Goal: Task Accomplishment & Management: Use online tool/utility

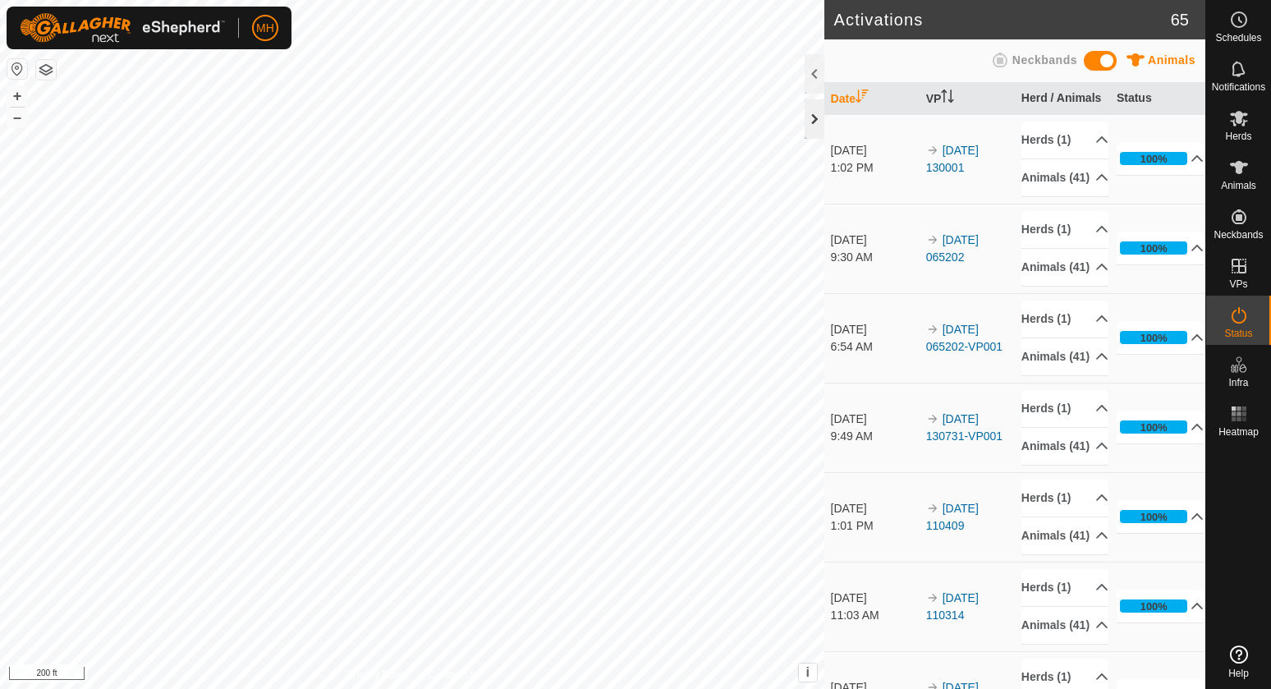
click at [811, 119] on div at bounding box center [814, 118] width 20 height 39
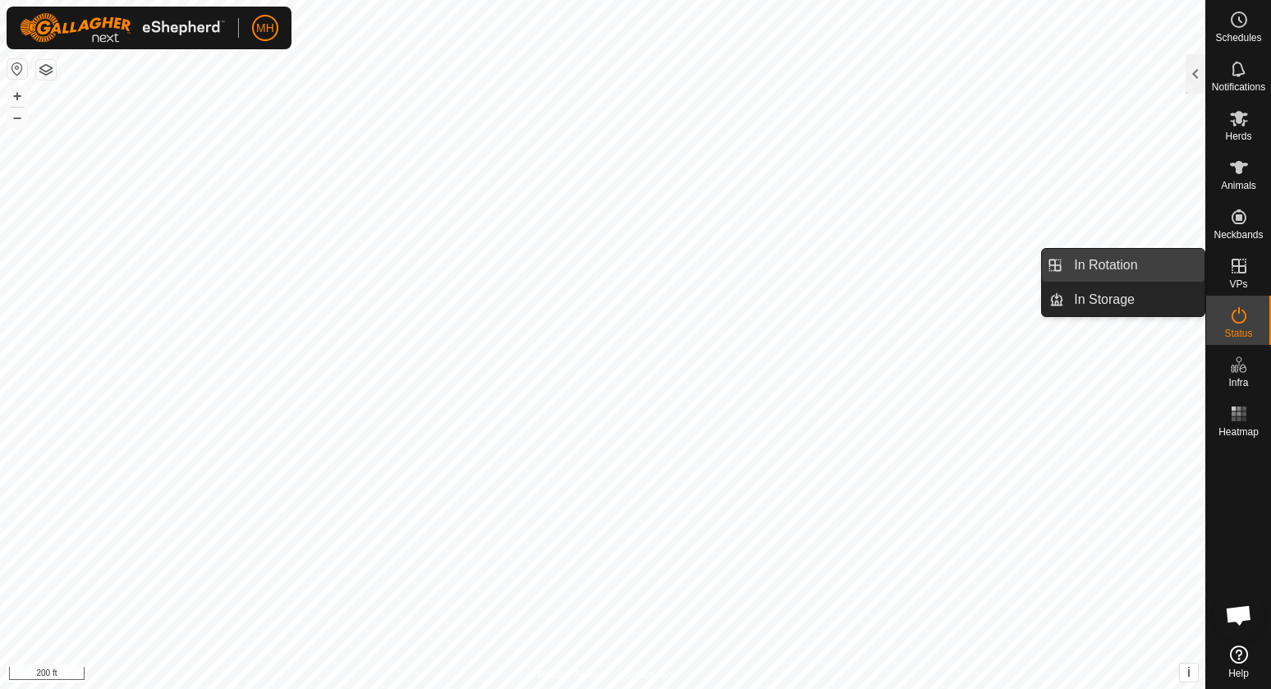
click at [1145, 271] on link "In Rotation" at bounding box center [1134, 265] width 140 height 33
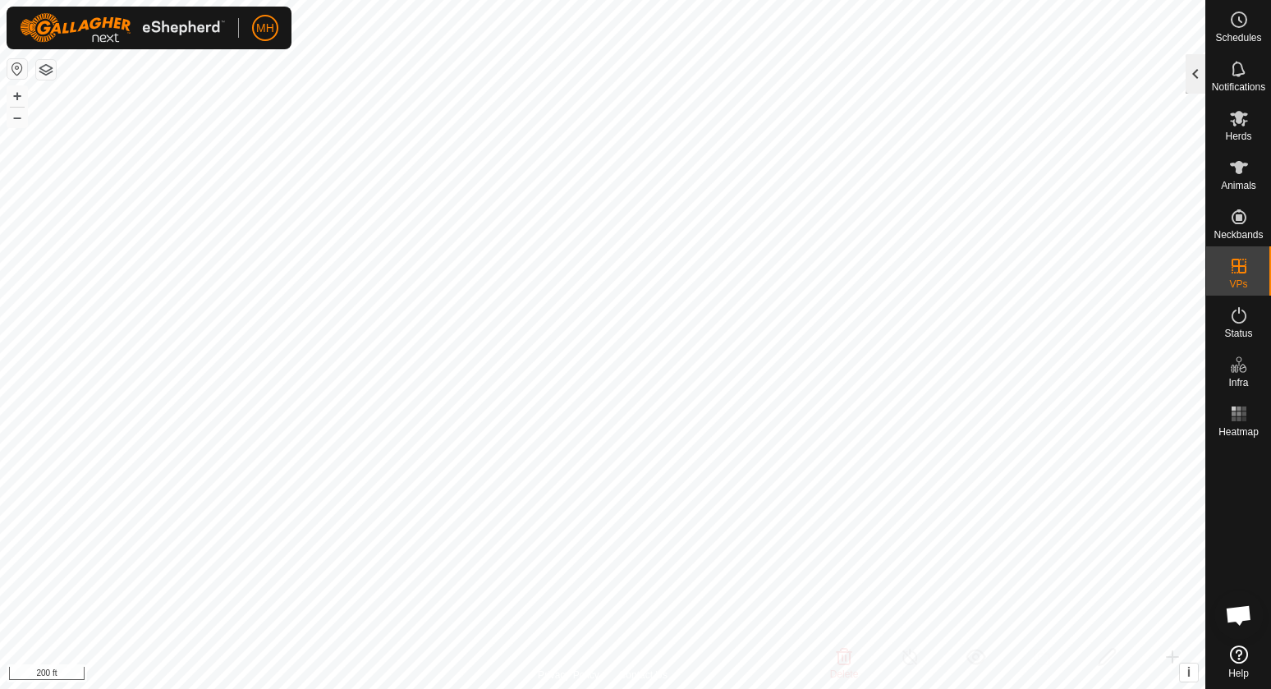
click at [1198, 63] on div at bounding box center [1195, 73] width 20 height 39
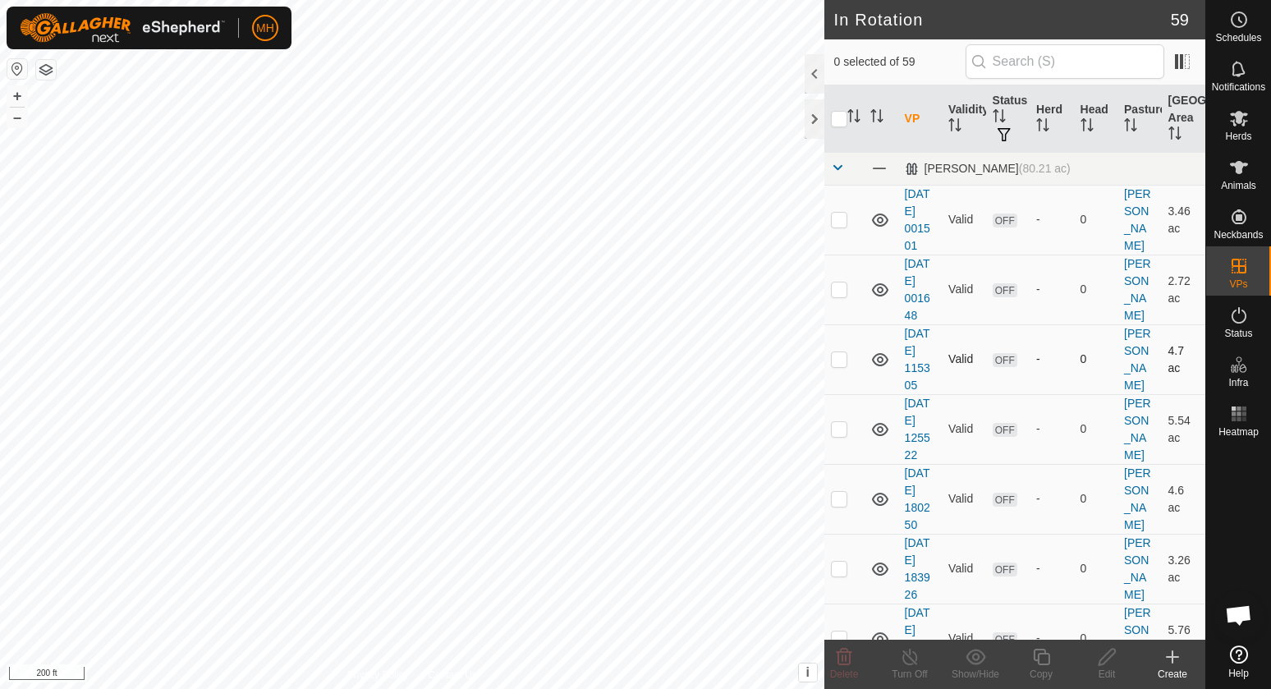
checkbox input "true"
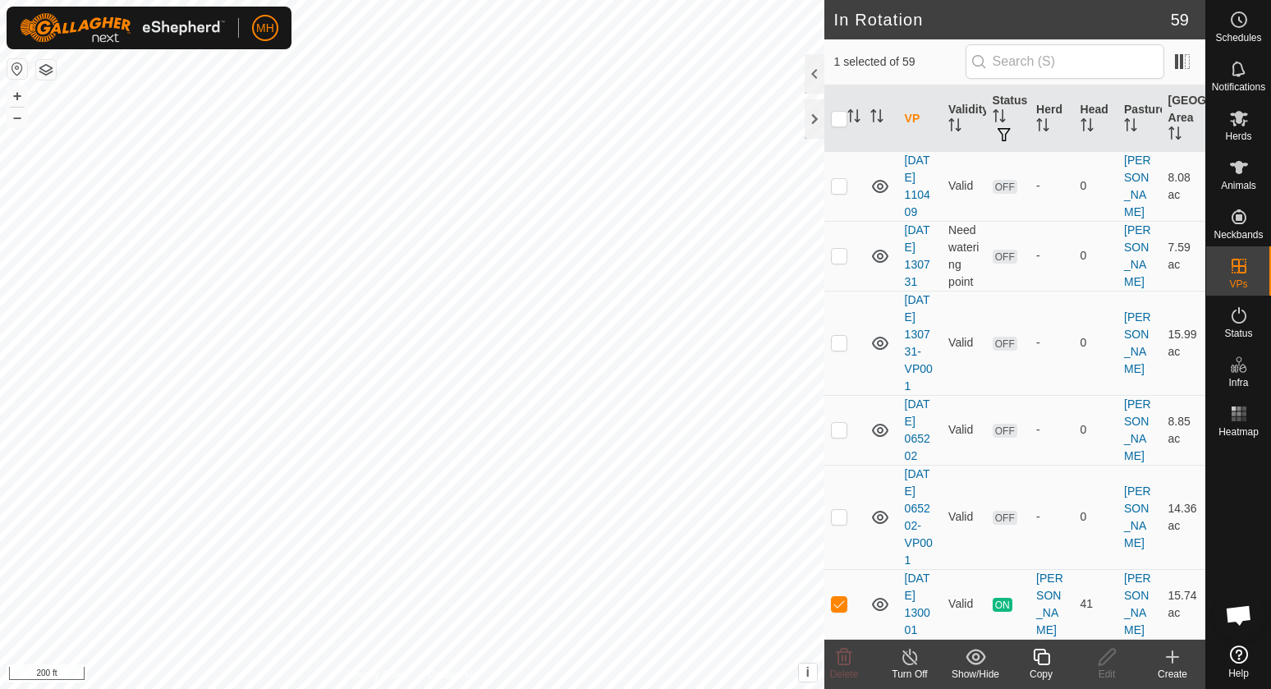
scroll to position [4937, 0]
click at [1049, 667] on div "Copy" at bounding box center [1041, 674] width 66 height 15
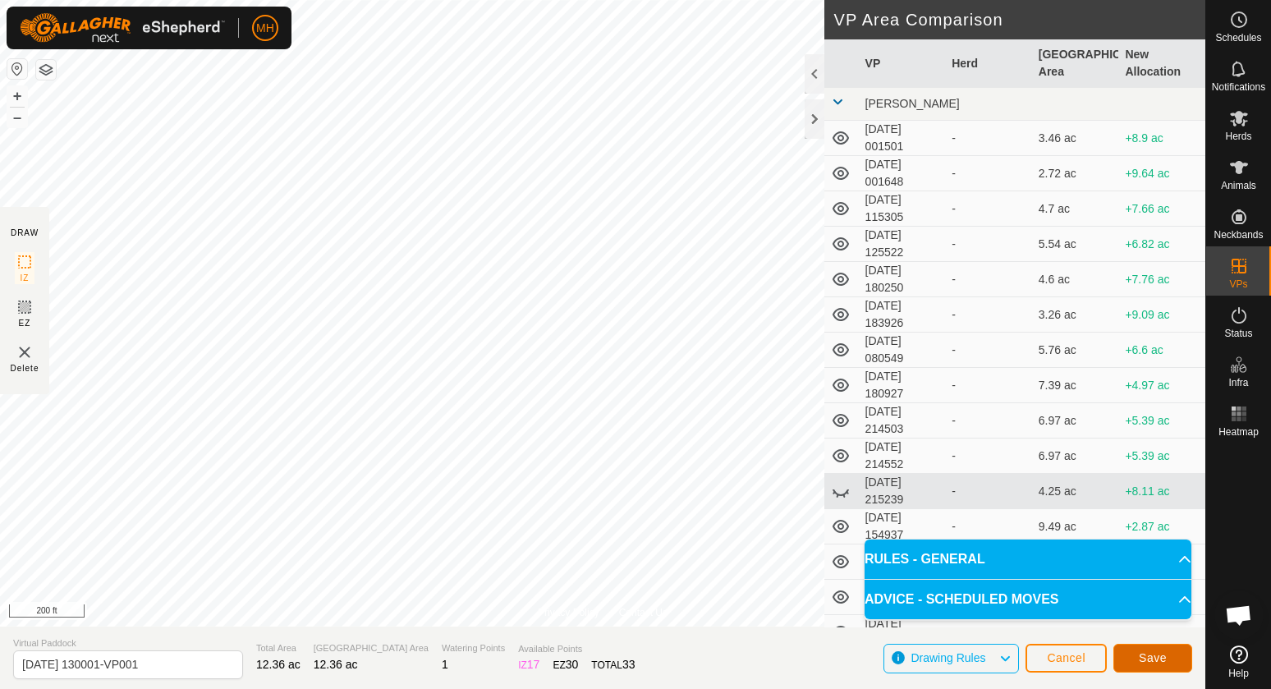
click at [1126, 651] on button "Save" at bounding box center [1152, 658] width 79 height 29
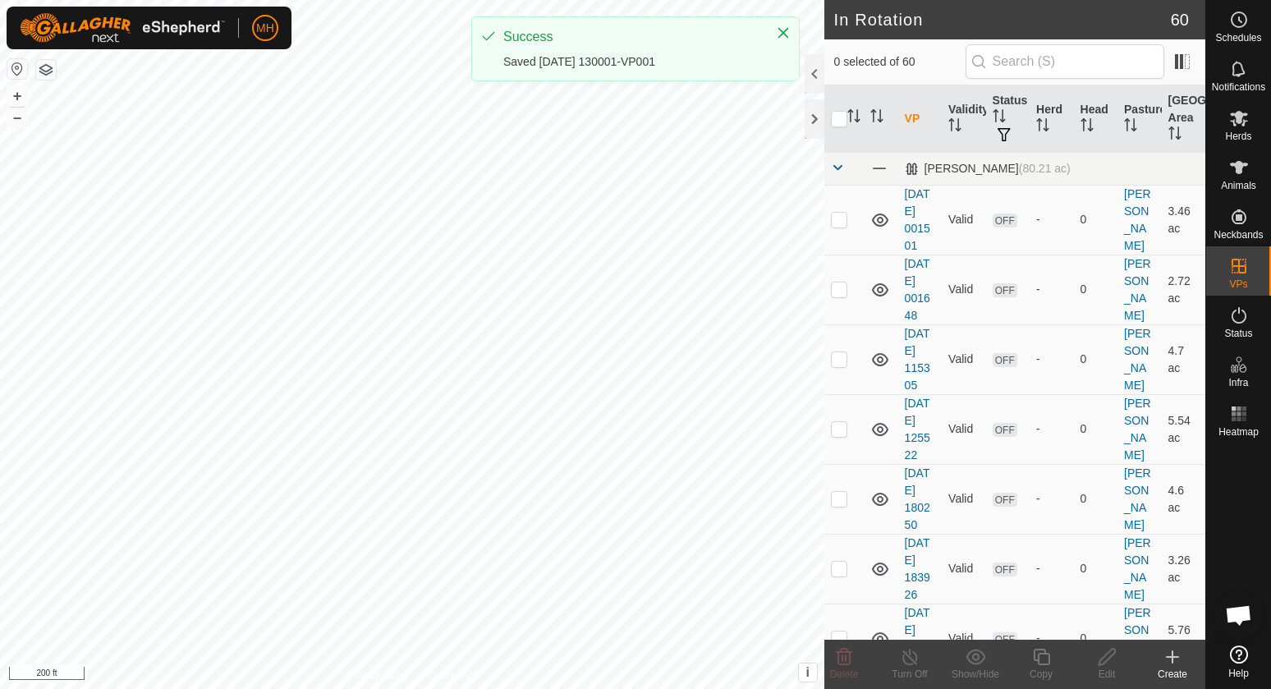
checkbox input "true"
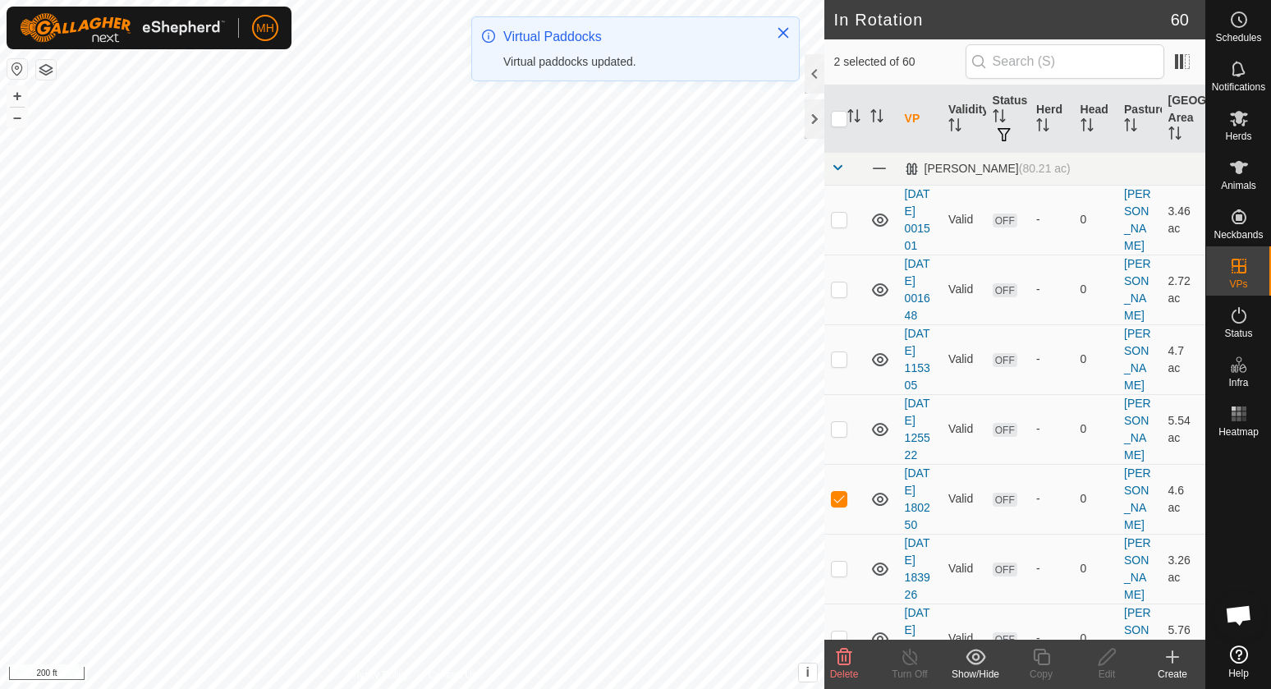
click at [839, 505] on p-checkbox at bounding box center [839, 498] width 16 height 13
checkbox input "false"
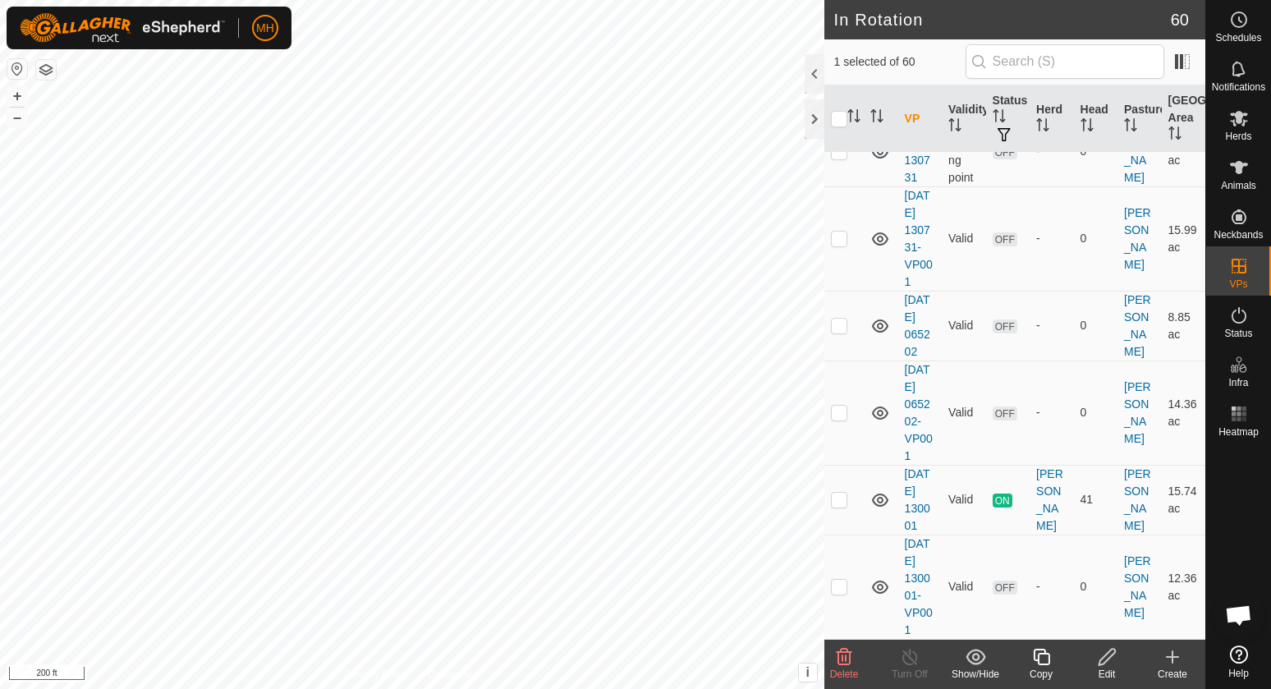
scroll to position [5058, 0]
click at [844, 580] on p-checkbox at bounding box center [839, 586] width 16 height 13
click at [841, 582] on p-checkbox at bounding box center [839, 586] width 16 height 13
checkbox input "true"
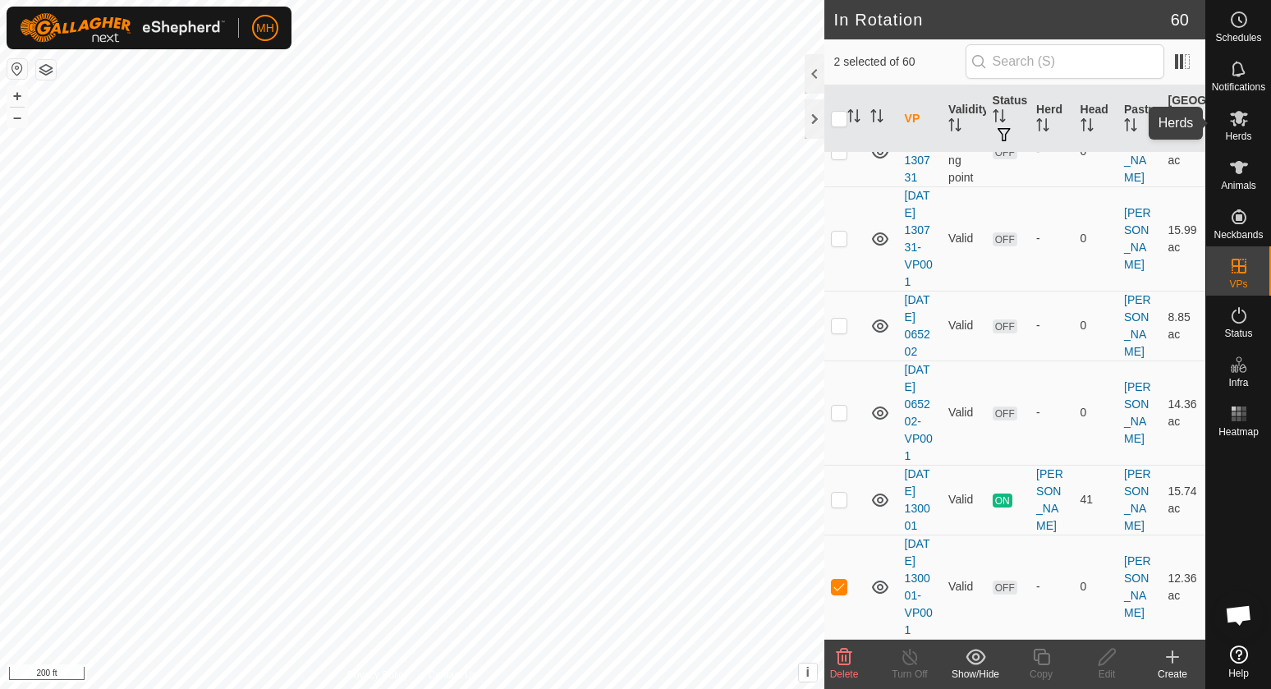
click at [1237, 137] on span "Herds" at bounding box center [1238, 136] width 26 height 10
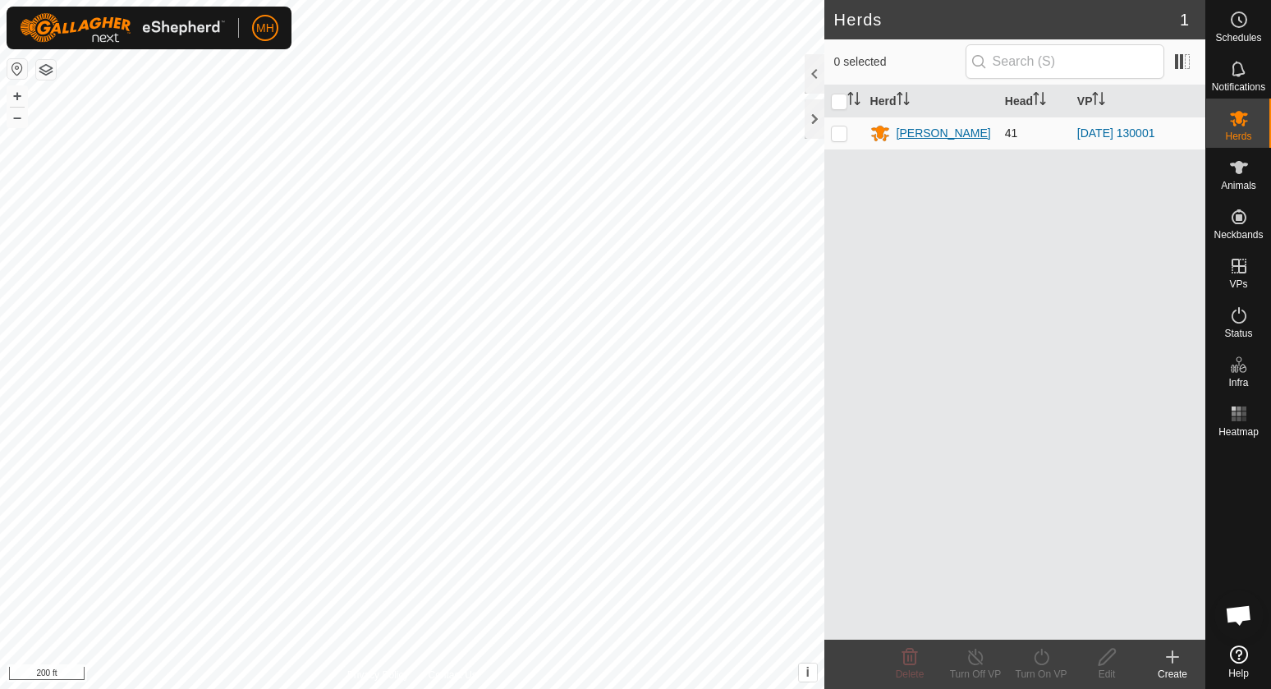
click at [913, 136] on div "[PERSON_NAME]" at bounding box center [943, 133] width 94 height 17
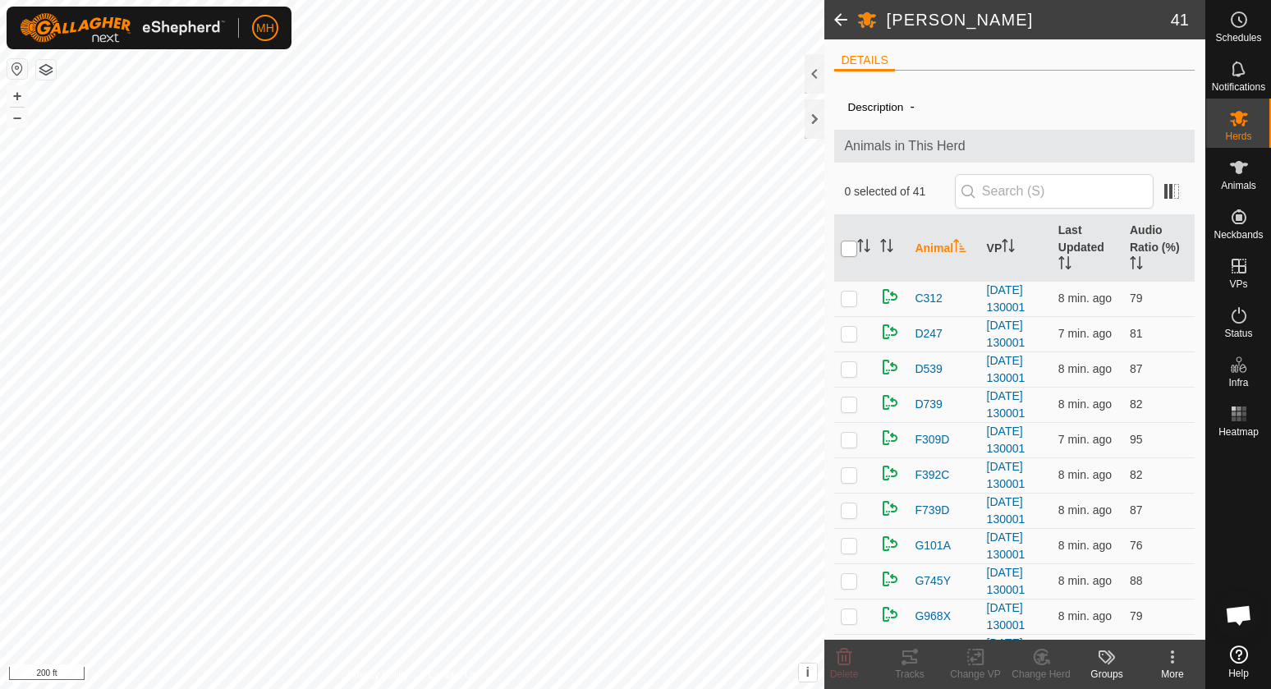
click at [854, 248] on input "checkbox" at bounding box center [849, 249] width 16 height 16
checkbox input "true"
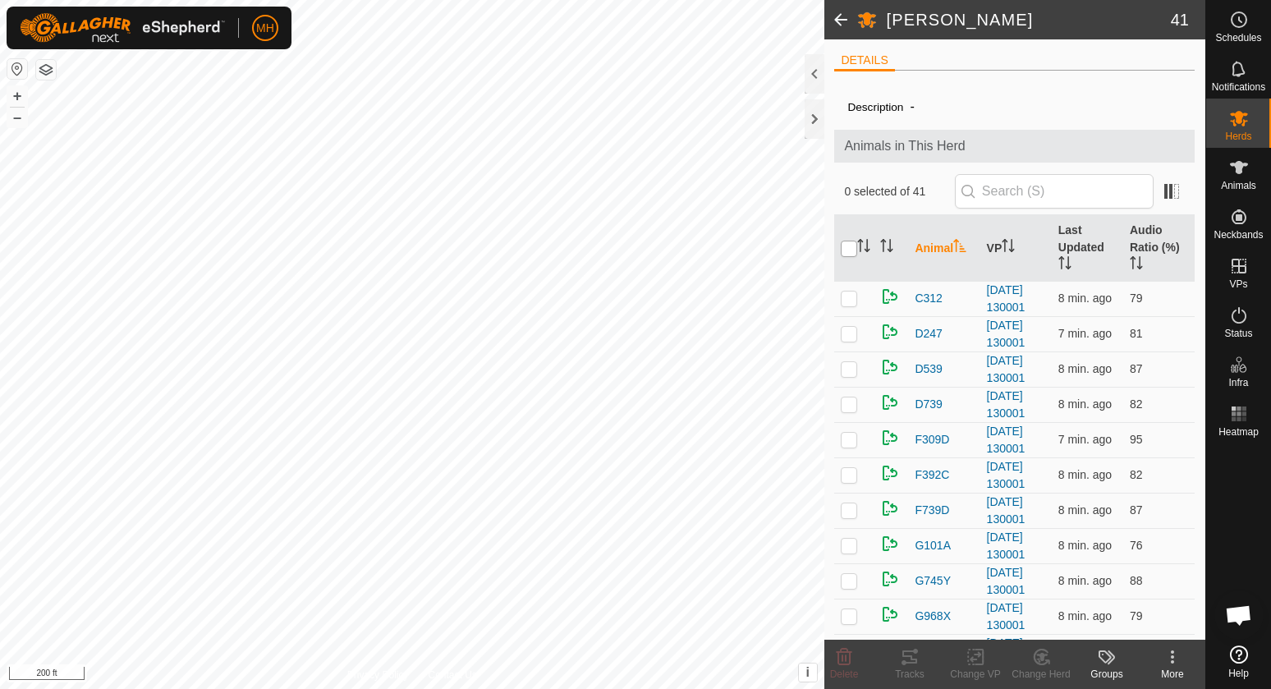
checkbox input "true"
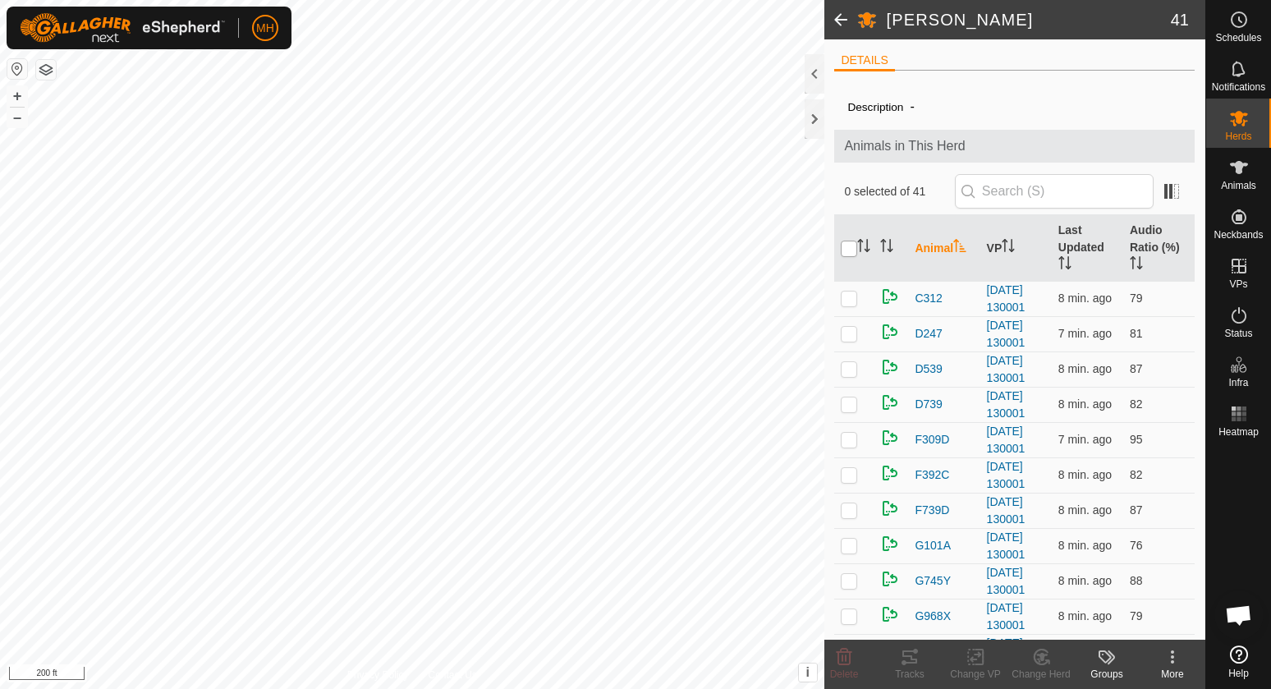
checkbox input "true"
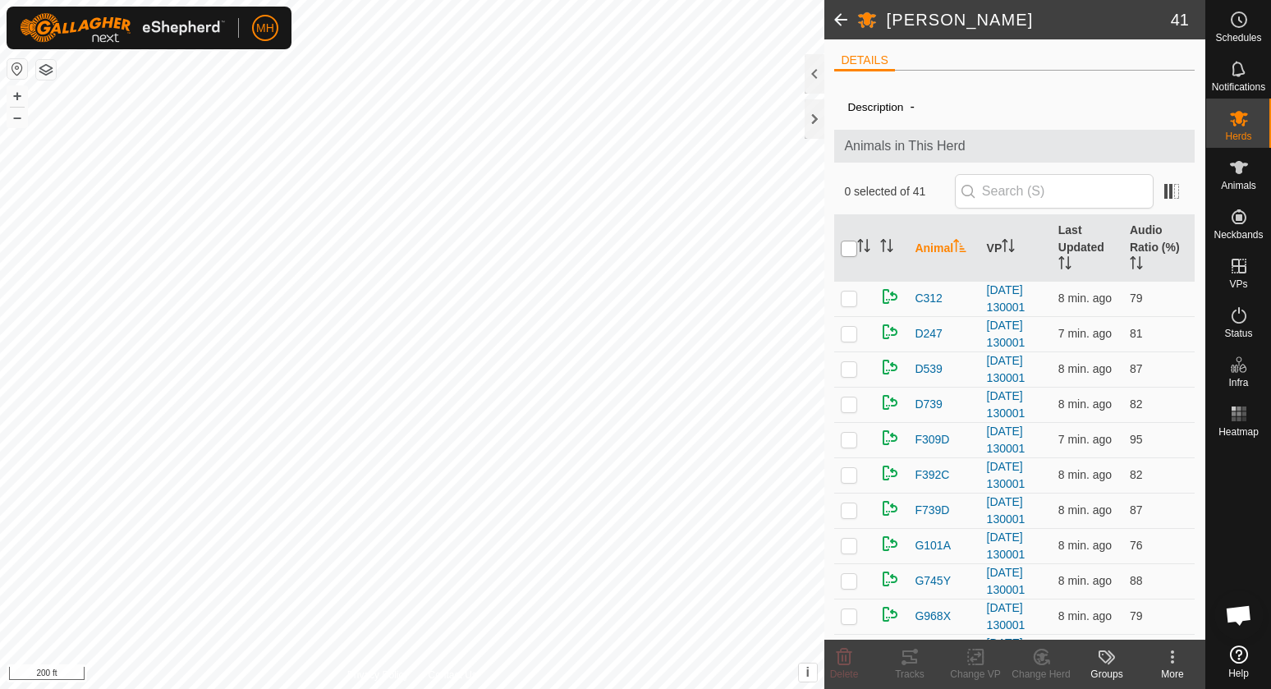
checkbox input "true"
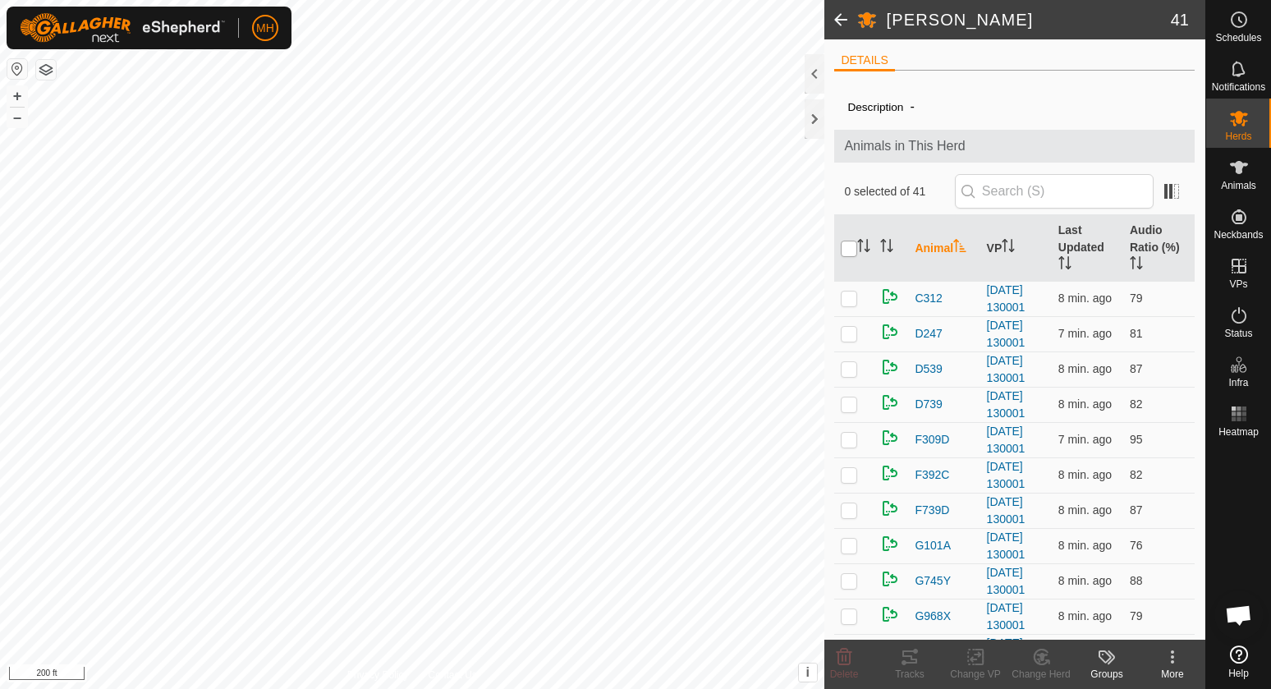
checkbox input "true"
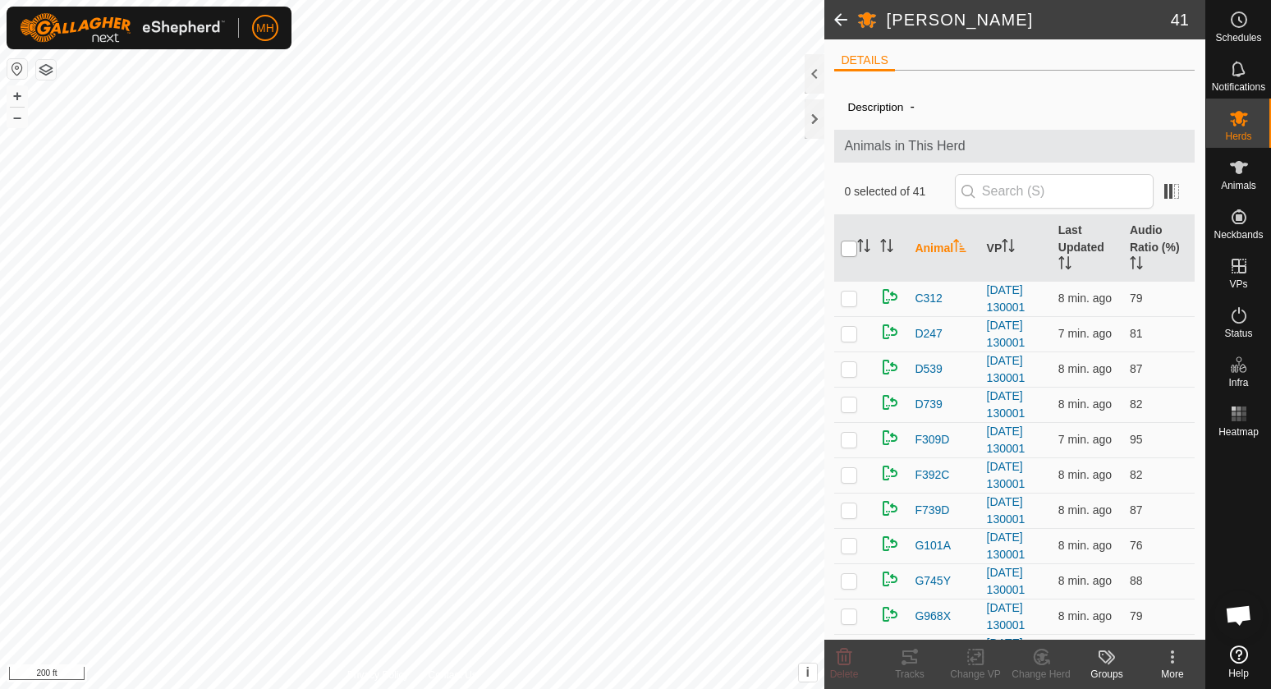
checkbox input "true"
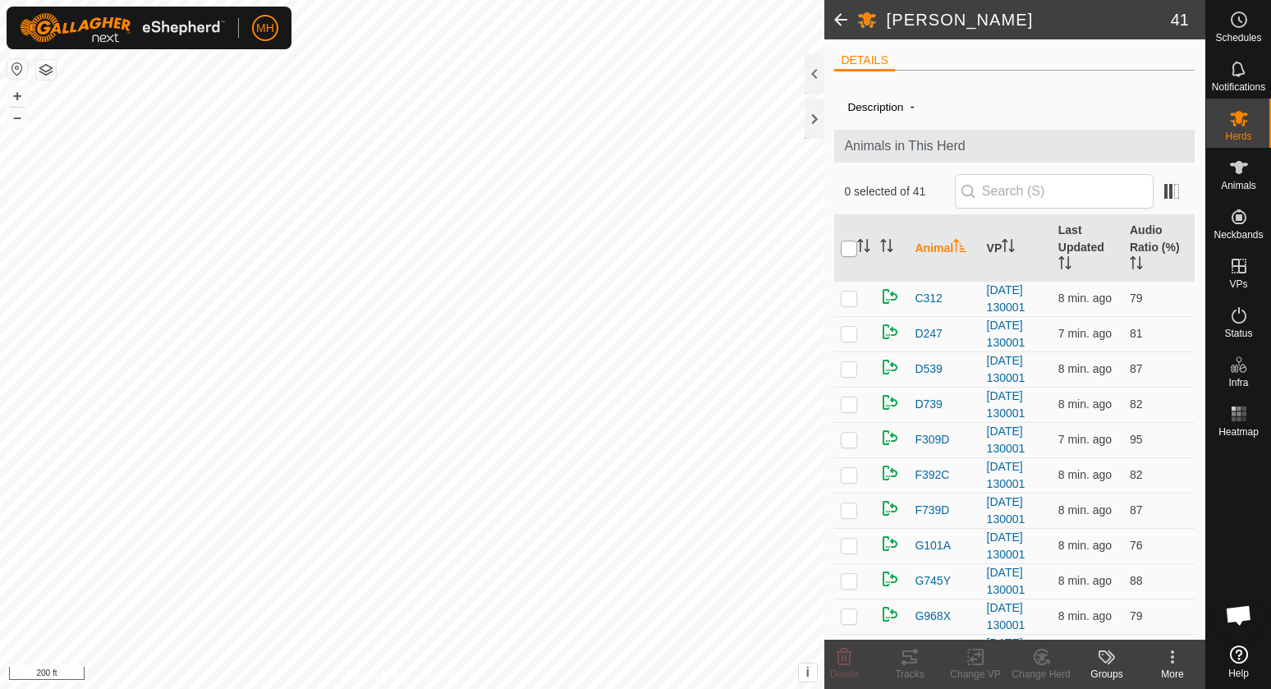
checkbox input "true"
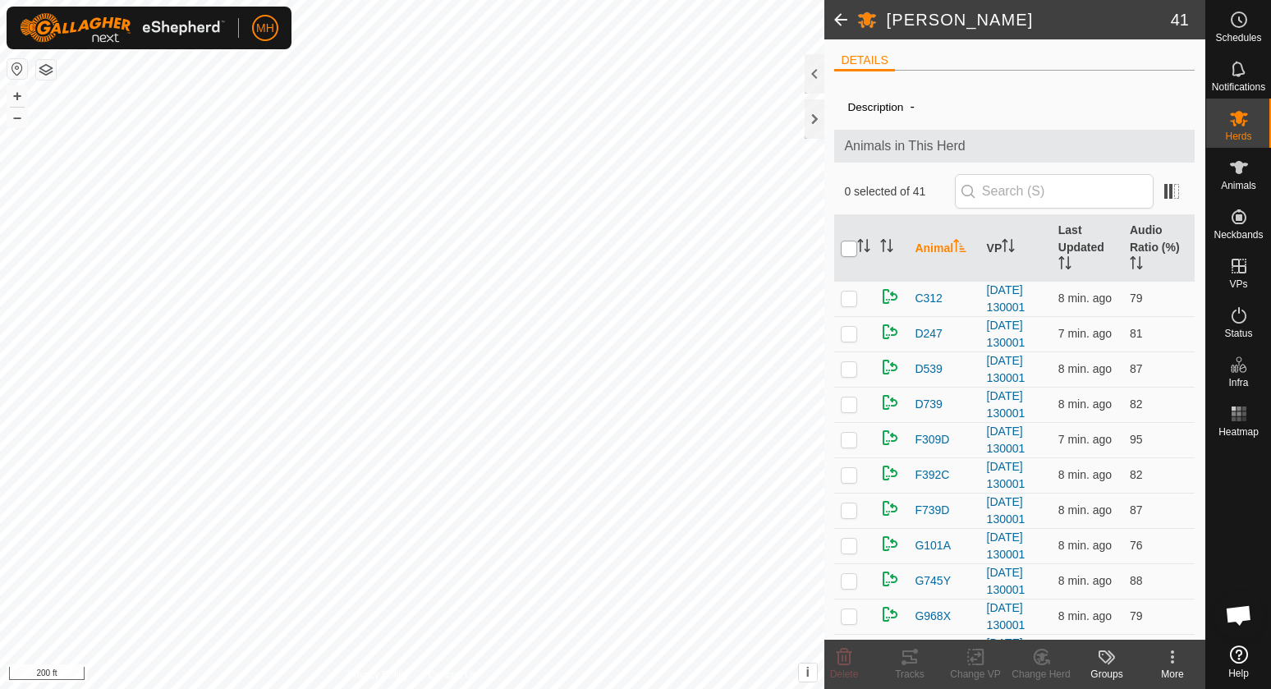
checkbox input "true"
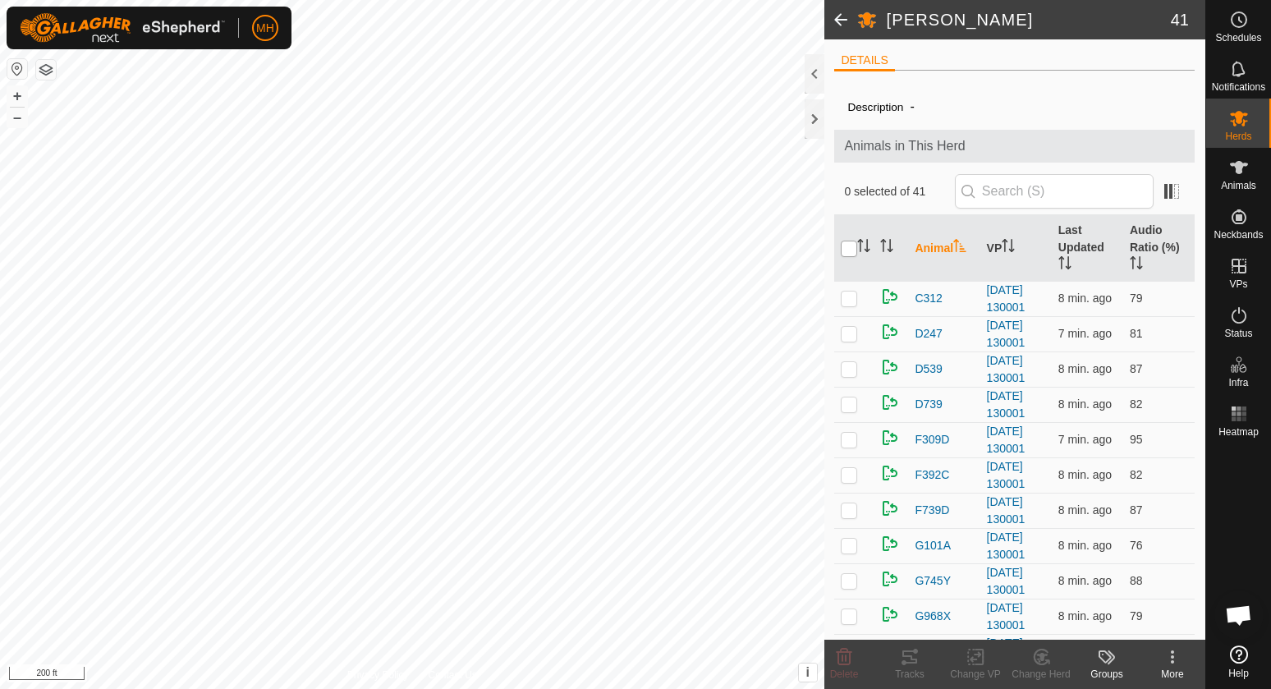
checkbox input "true"
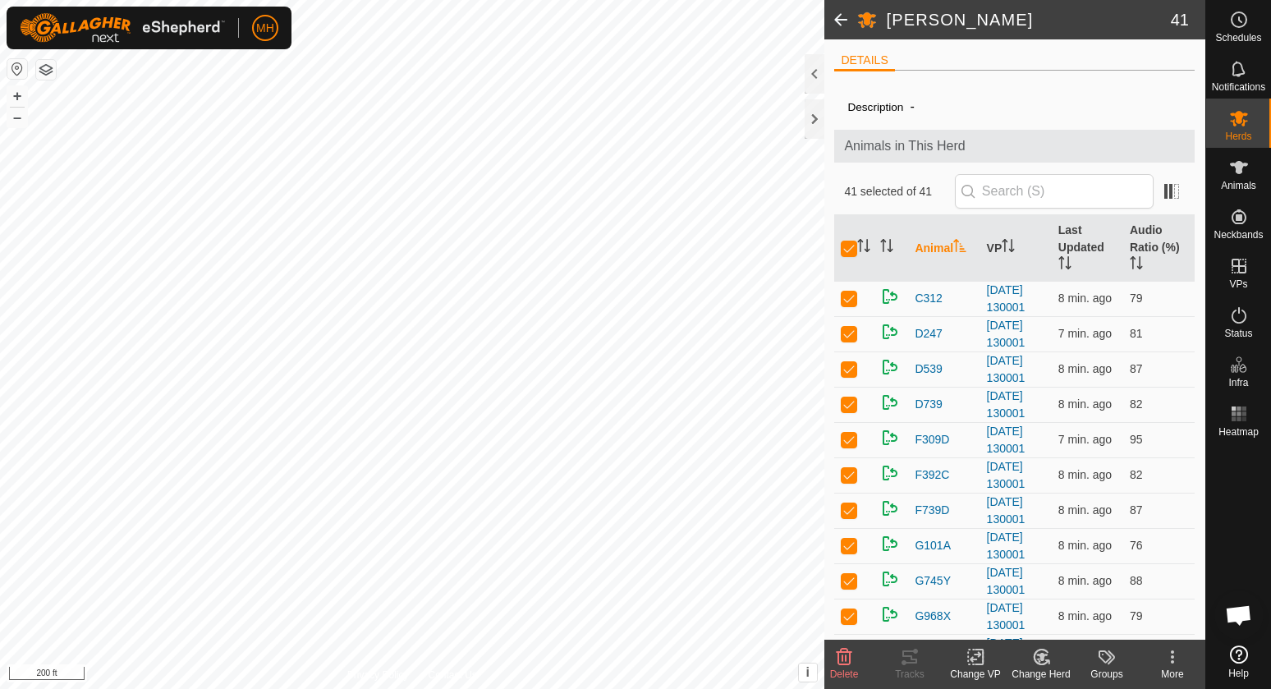
click at [989, 652] on change-vp-svg-icon at bounding box center [975, 657] width 66 height 20
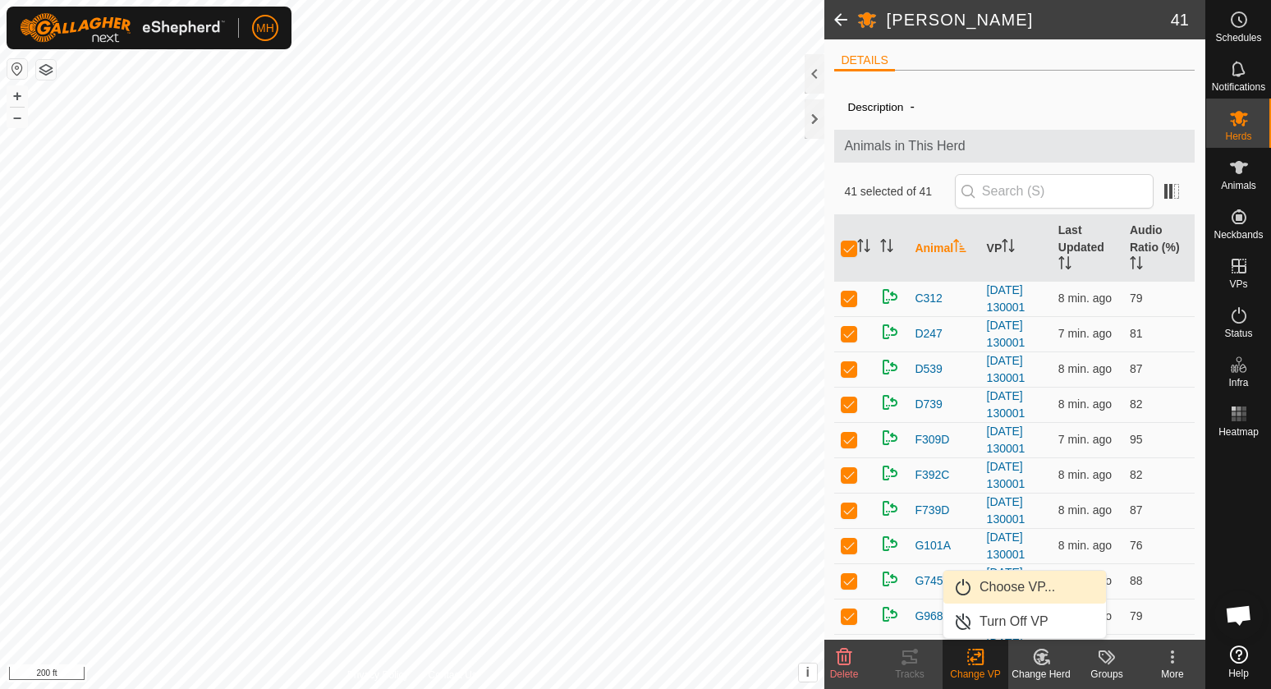
click at [1014, 584] on link "Choose VP..." at bounding box center [1024, 586] width 163 height 33
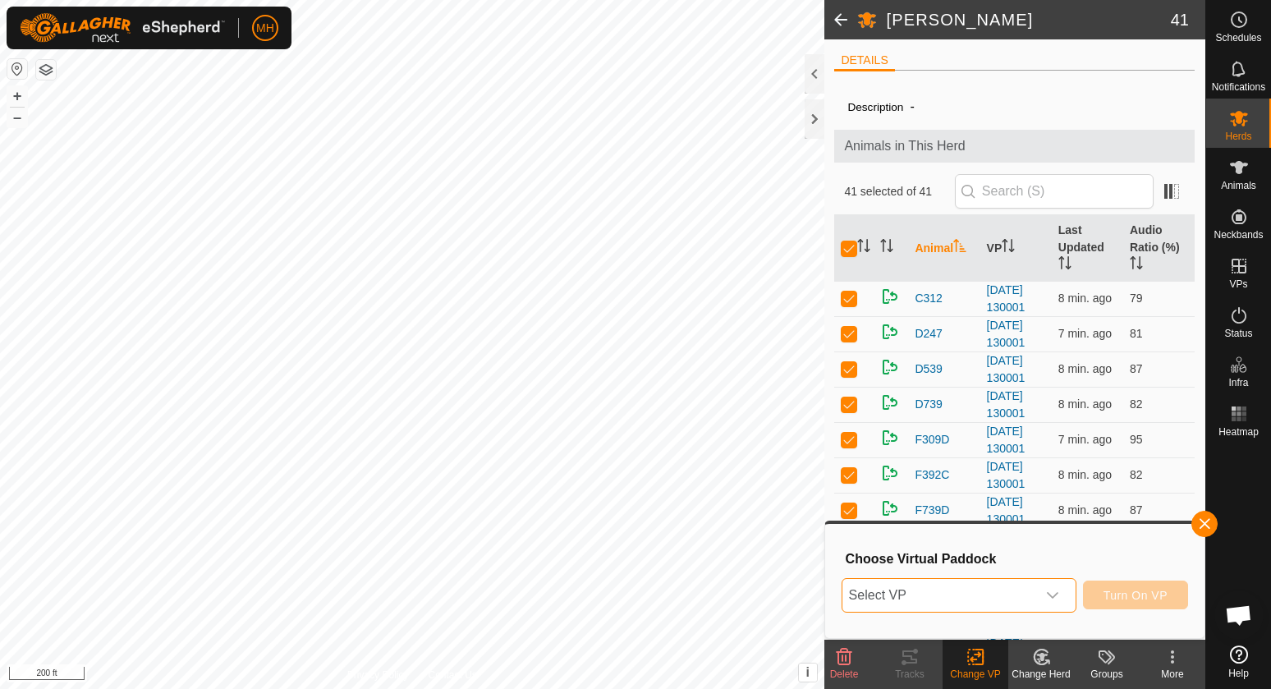
click at [1013, 587] on span "Select VP" at bounding box center [939, 595] width 194 height 33
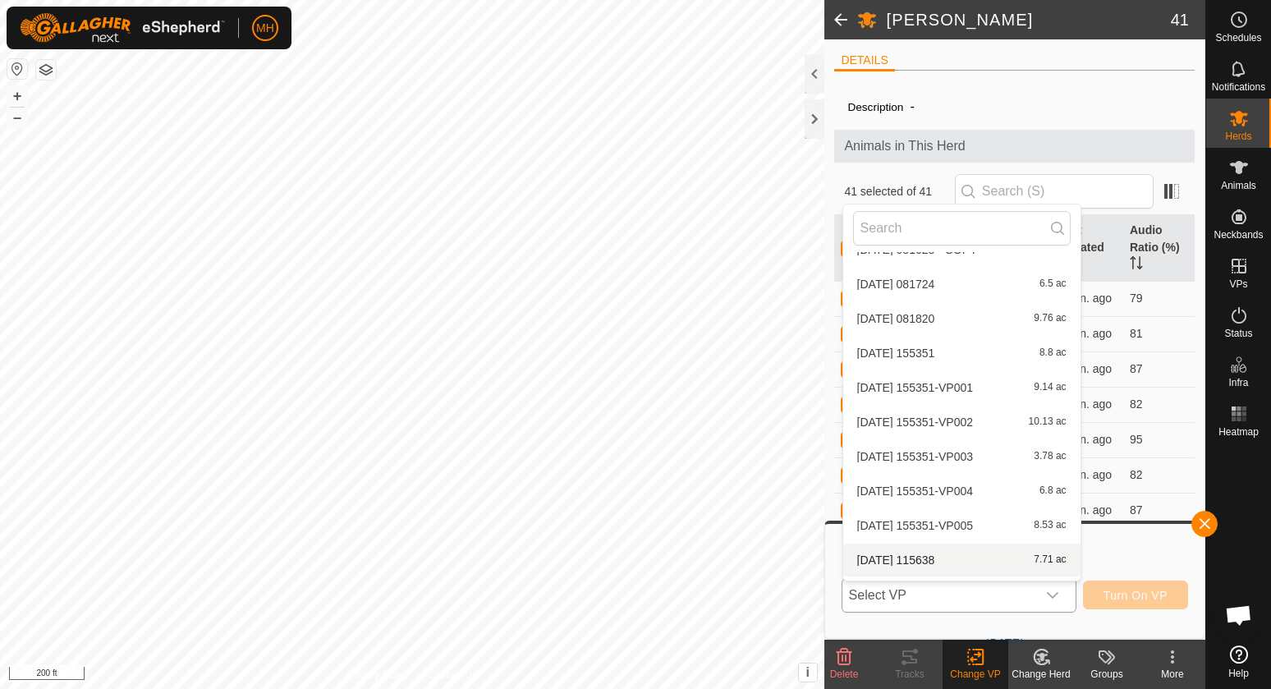
scroll to position [1776, 0]
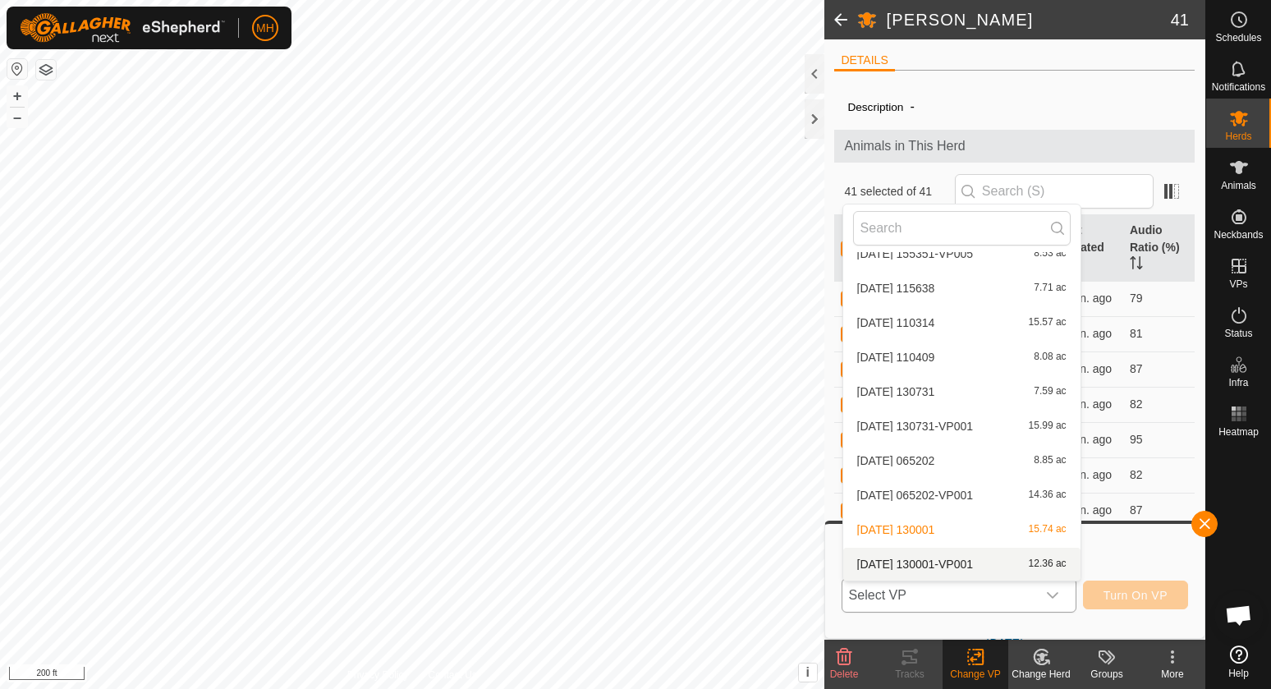
click at [1023, 561] on li "[DATE] 130001-VP001 12.36 ac" at bounding box center [961, 564] width 237 height 33
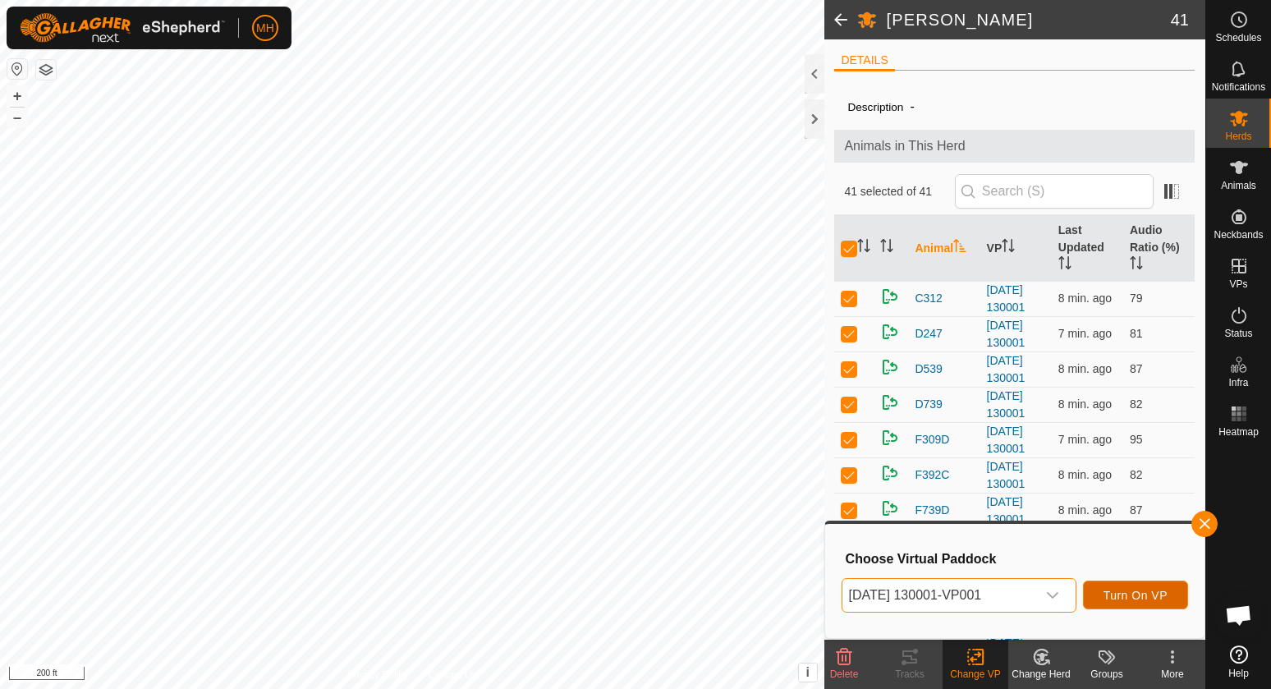
click at [1134, 598] on span "Turn On VP" at bounding box center [1135, 595] width 64 height 13
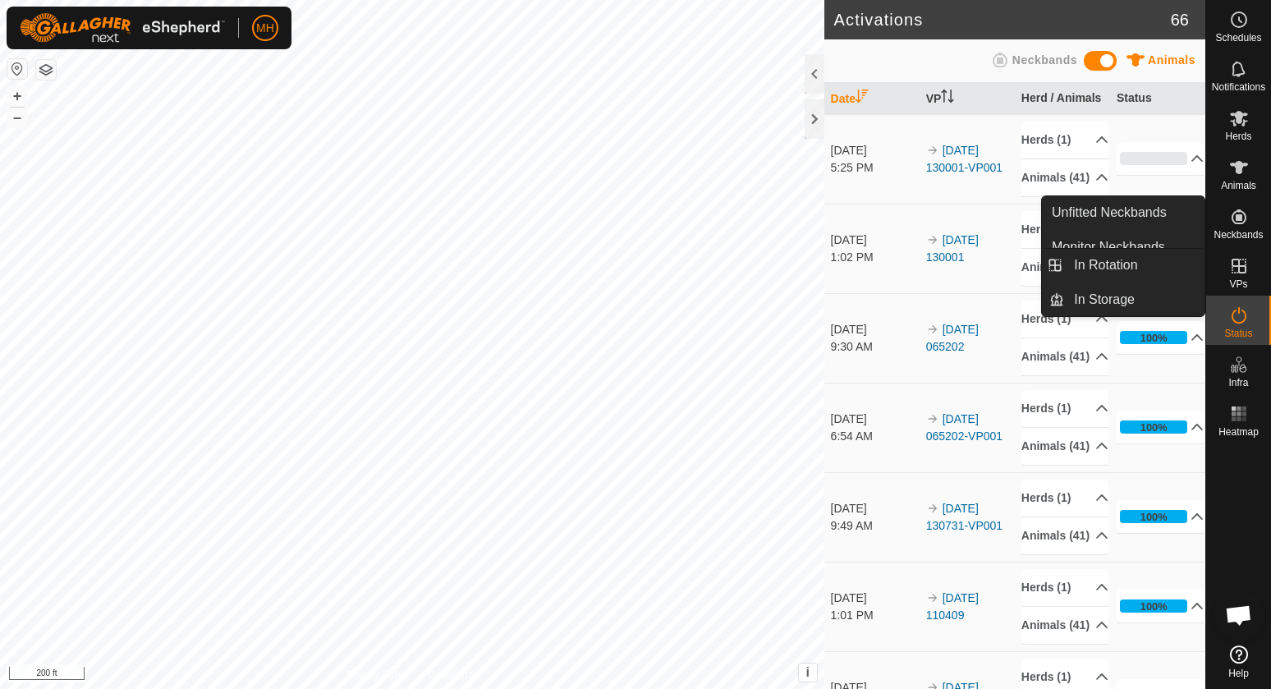
click at [1226, 259] on es-virtualpaddocks-svg-icon at bounding box center [1239, 266] width 30 height 26
click at [1172, 257] on link "In Rotation" at bounding box center [1134, 265] width 140 height 33
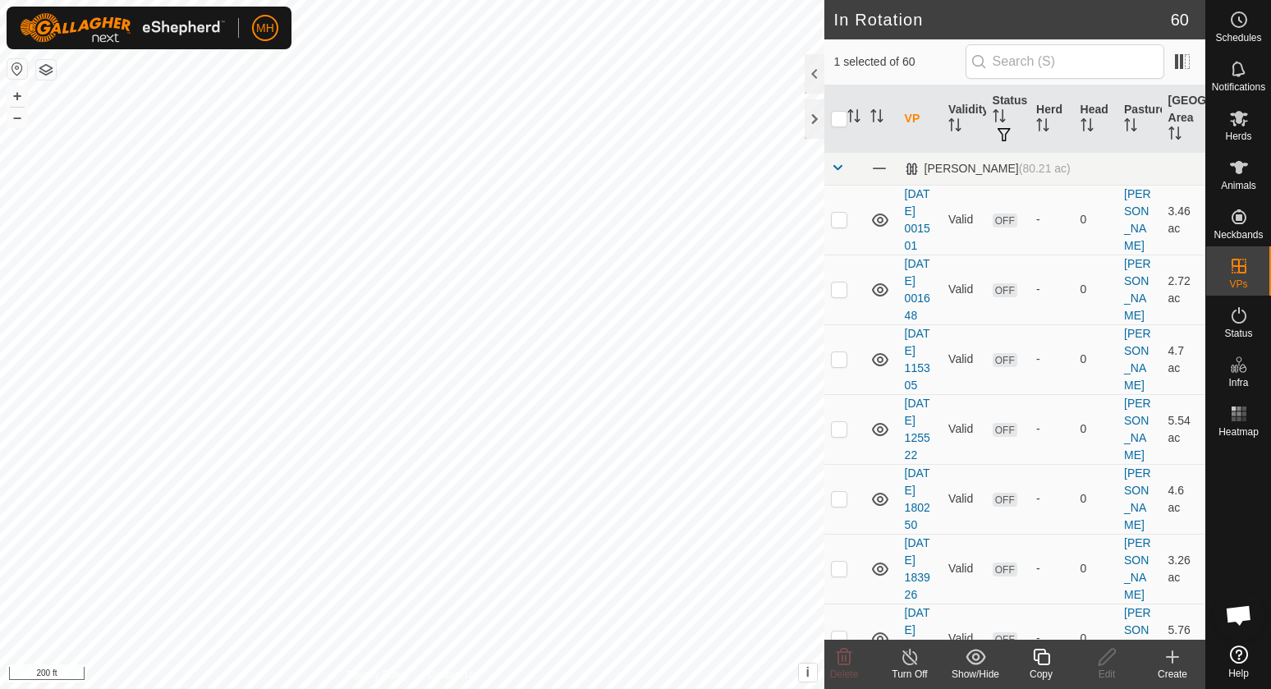
click at [1162, 663] on icon at bounding box center [1172, 657] width 20 height 20
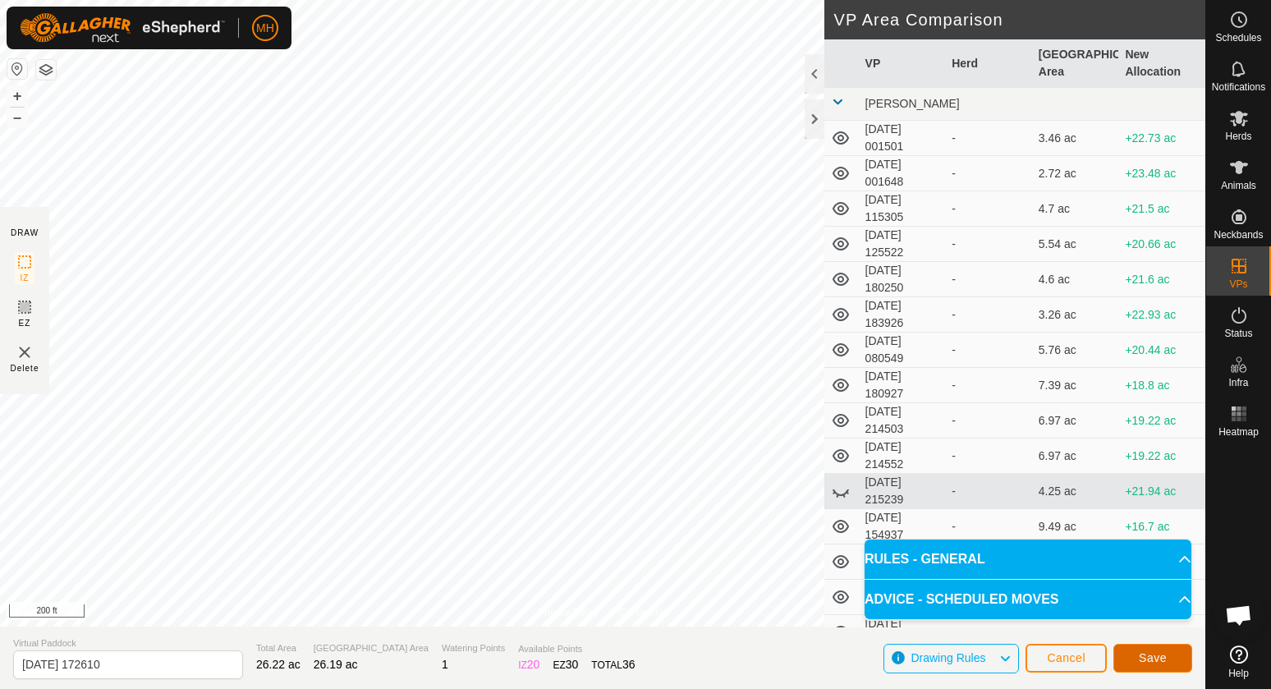
click at [1131, 662] on button "Save" at bounding box center [1152, 658] width 79 height 29
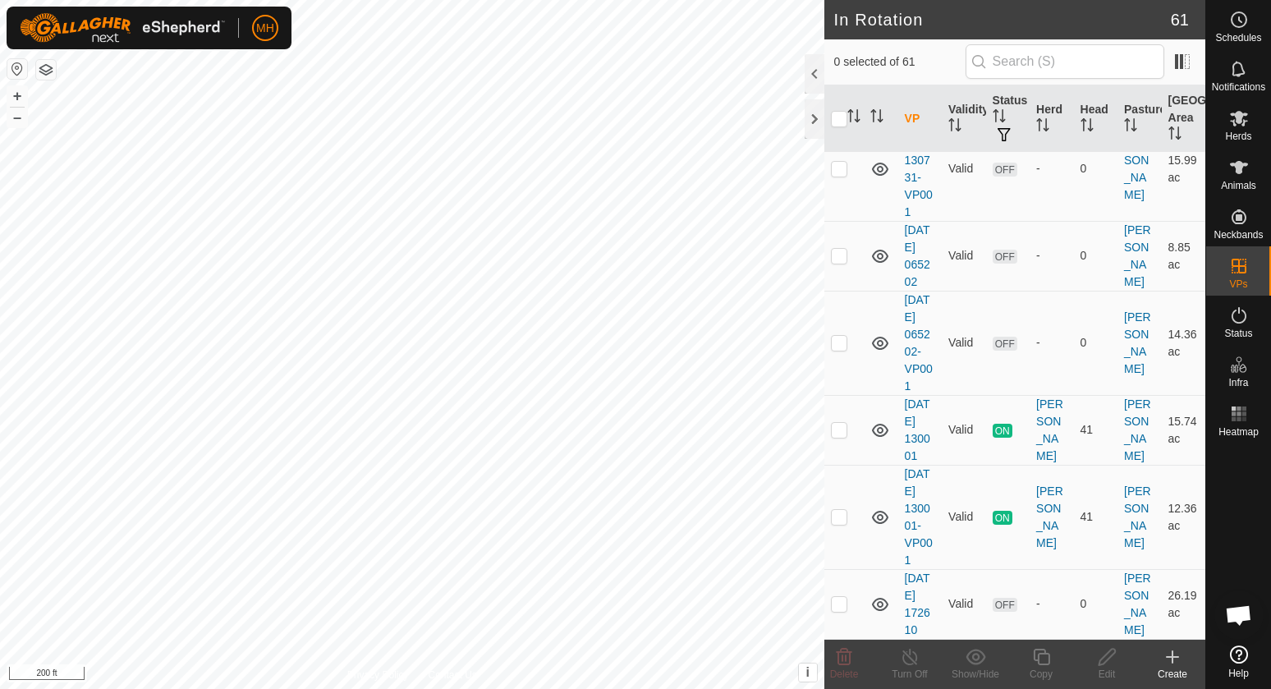
scroll to position [5145, 0]
click at [831, 605] on td at bounding box center [843, 604] width 39 height 70
checkbox input "true"
click at [1038, 650] on icon at bounding box center [1041, 656] width 16 height 16
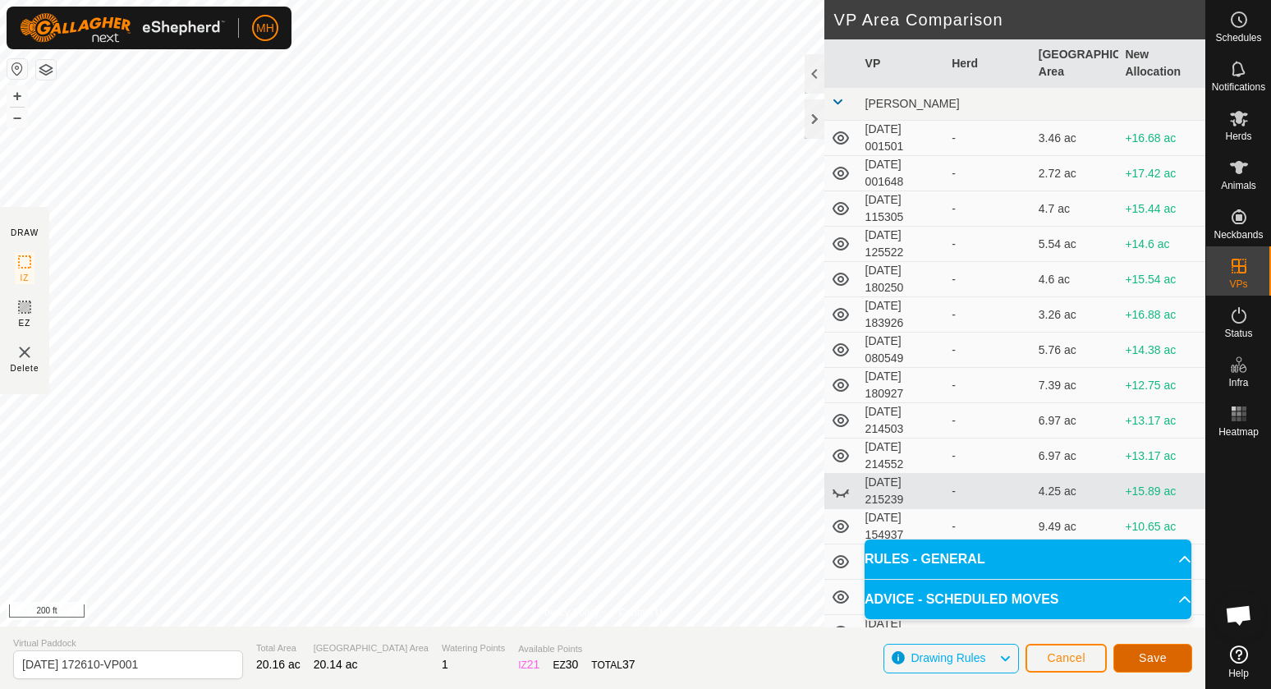
click at [1137, 667] on button "Save" at bounding box center [1152, 658] width 79 height 29
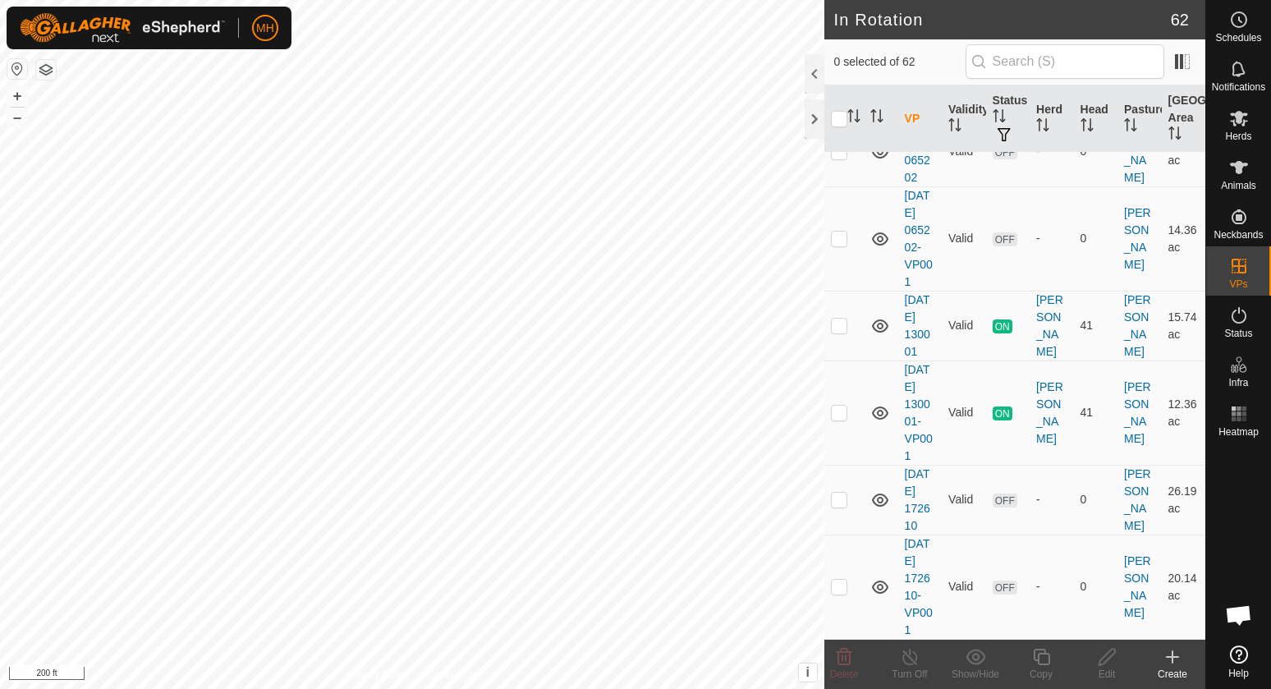
scroll to position [5266, 0]
click at [833, 580] on p-checkbox at bounding box center [839, 586] width 16 height 13
checkbox input "true"
click at [1032, 658] on icon at bounding box center [1041, 657] width 21 height 20
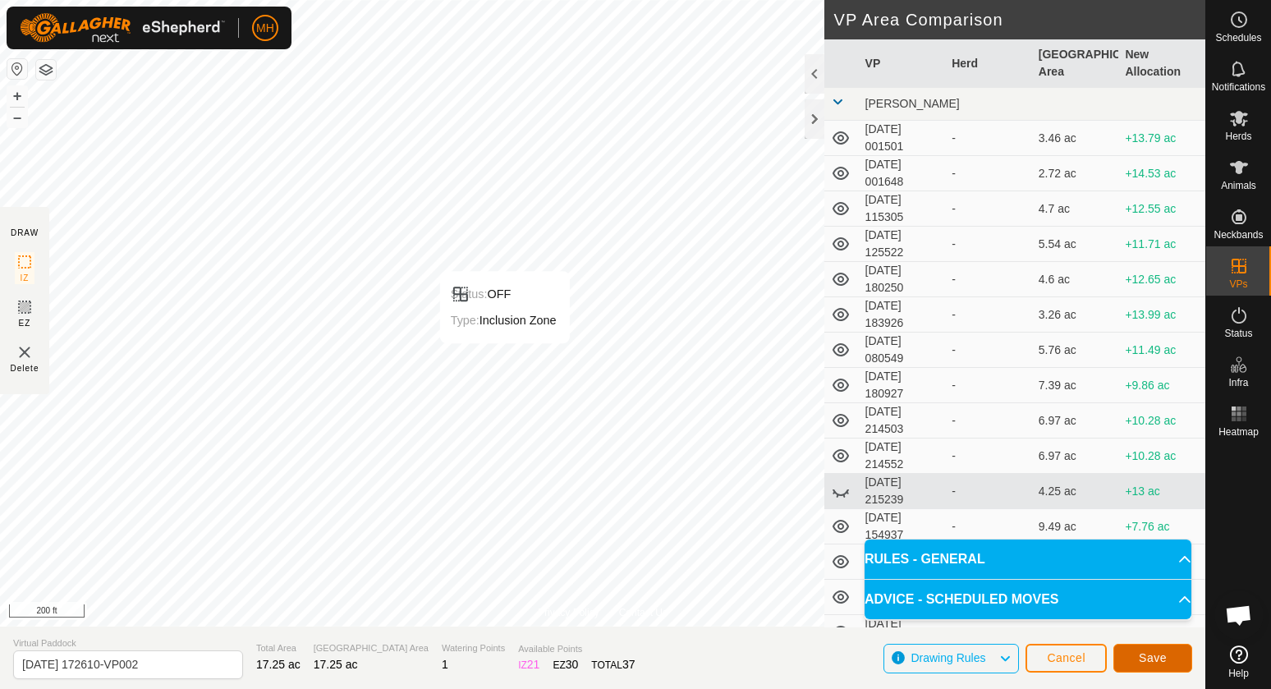
click at [1170, 658] on button "Save" at bounding box center [1152, 658] width 79 height 29
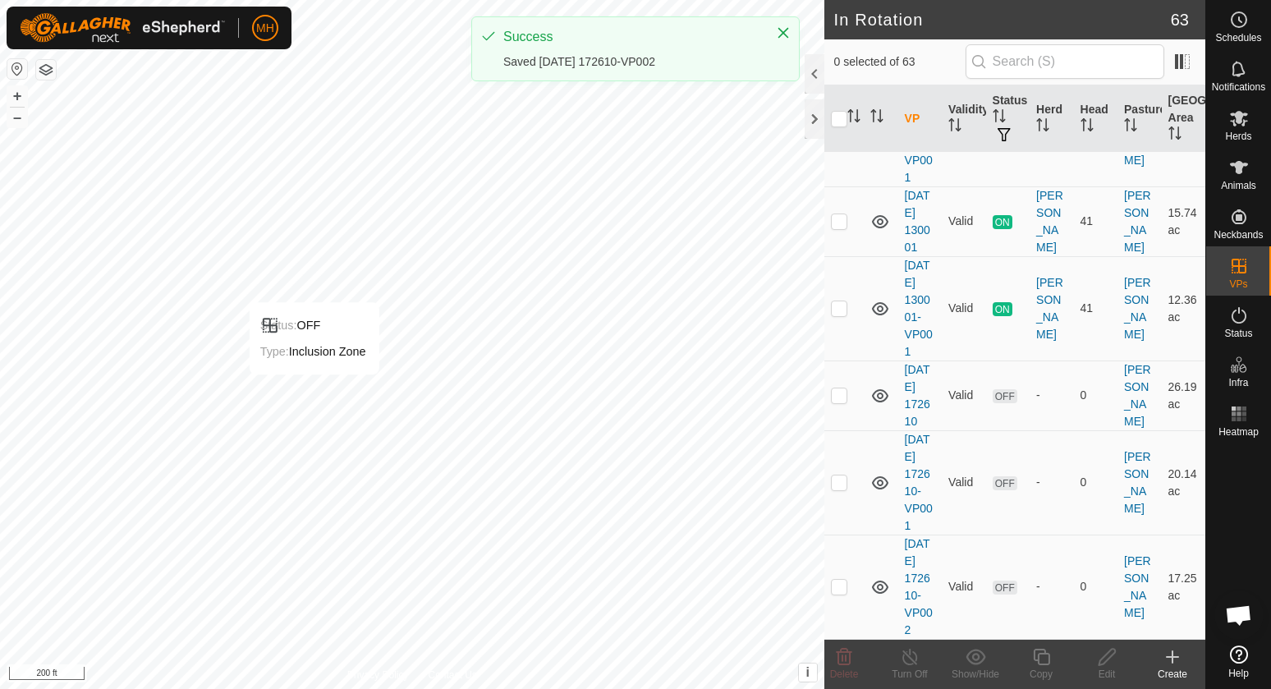
scroll to position [5387, 0]
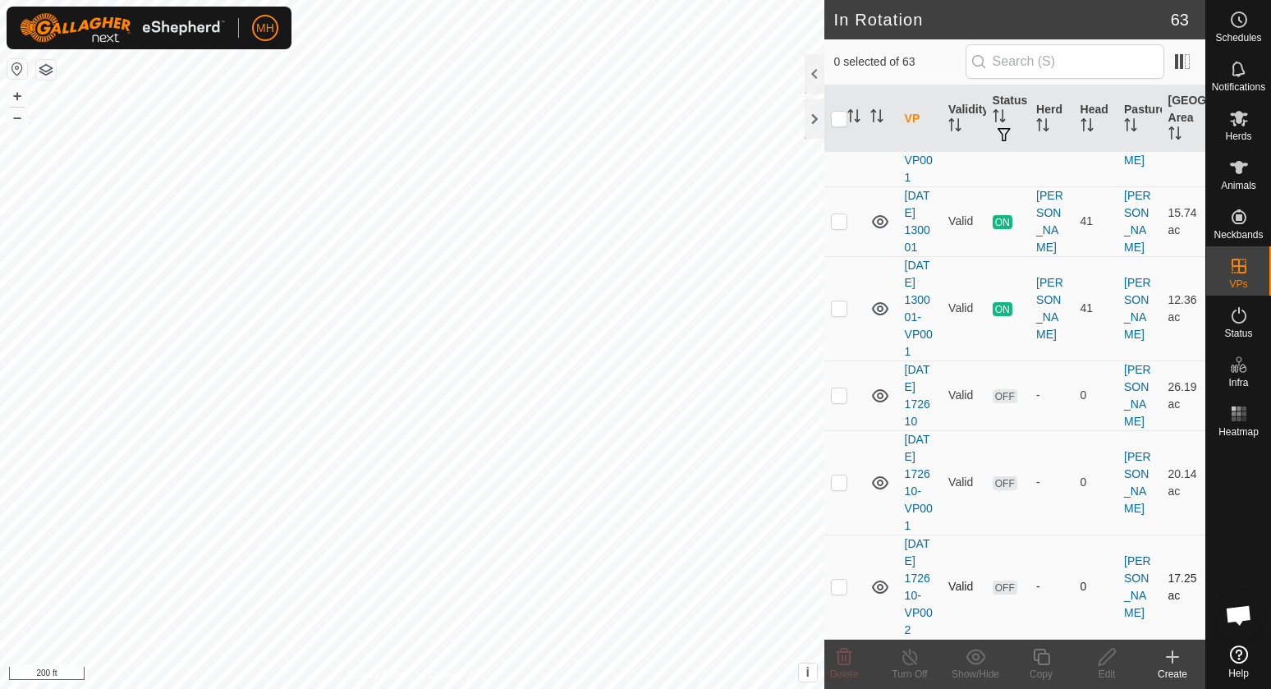
click at [834, 580] on p-checkbox at bounding box center [839, 586] width 16 height 13
checkbox input "true"
click at [1047, 671] on div "Copy" at bounding box center [1041, 674] width 66 height 15
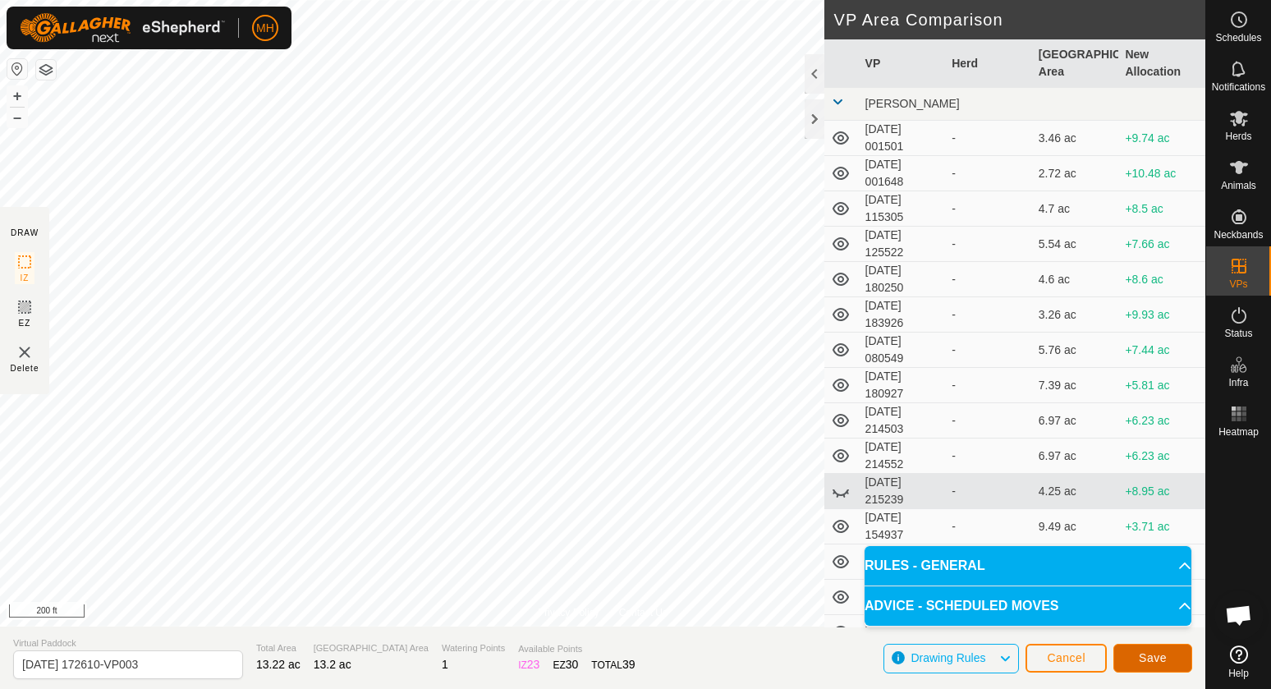
click at [1155, 659] on span "Save" at bounding box center [1153, 657] width 28 height 13
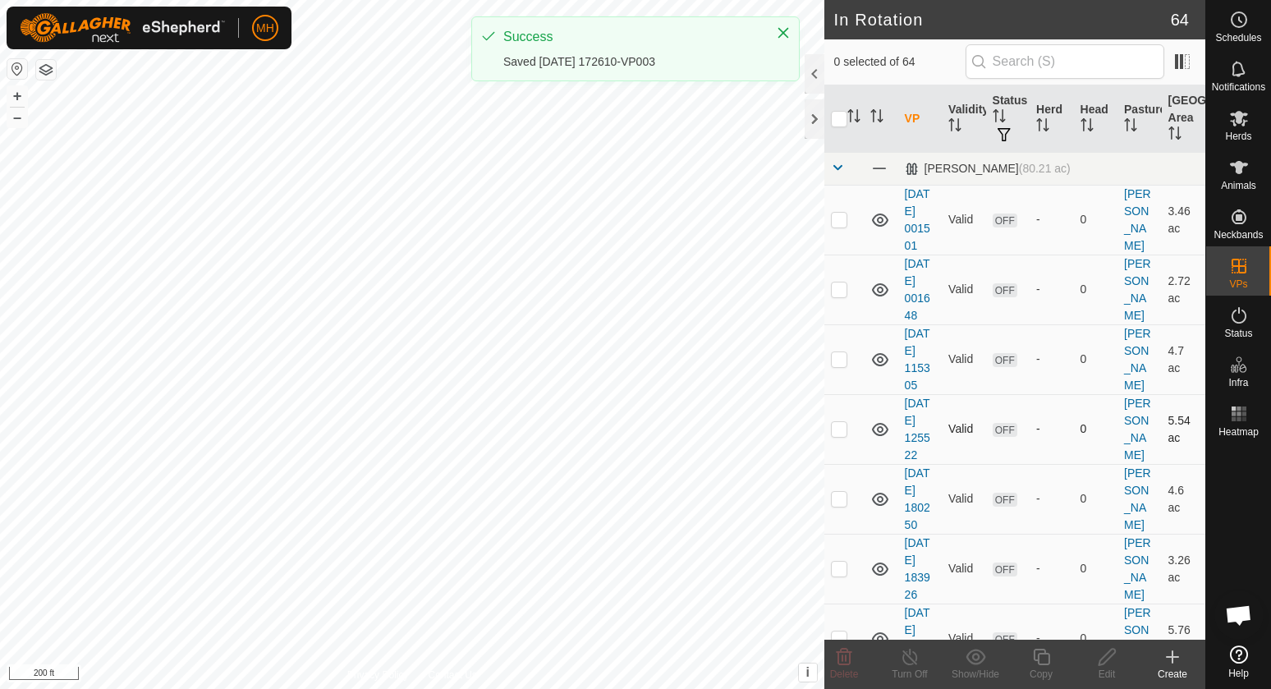
click at [848, 453] on div "In Rotation 64 0 selected of 64 VP Validity Status Herd Head Pasture [GEOGRAPHI…" at bounding box center [602, 344] width 1205 height 689
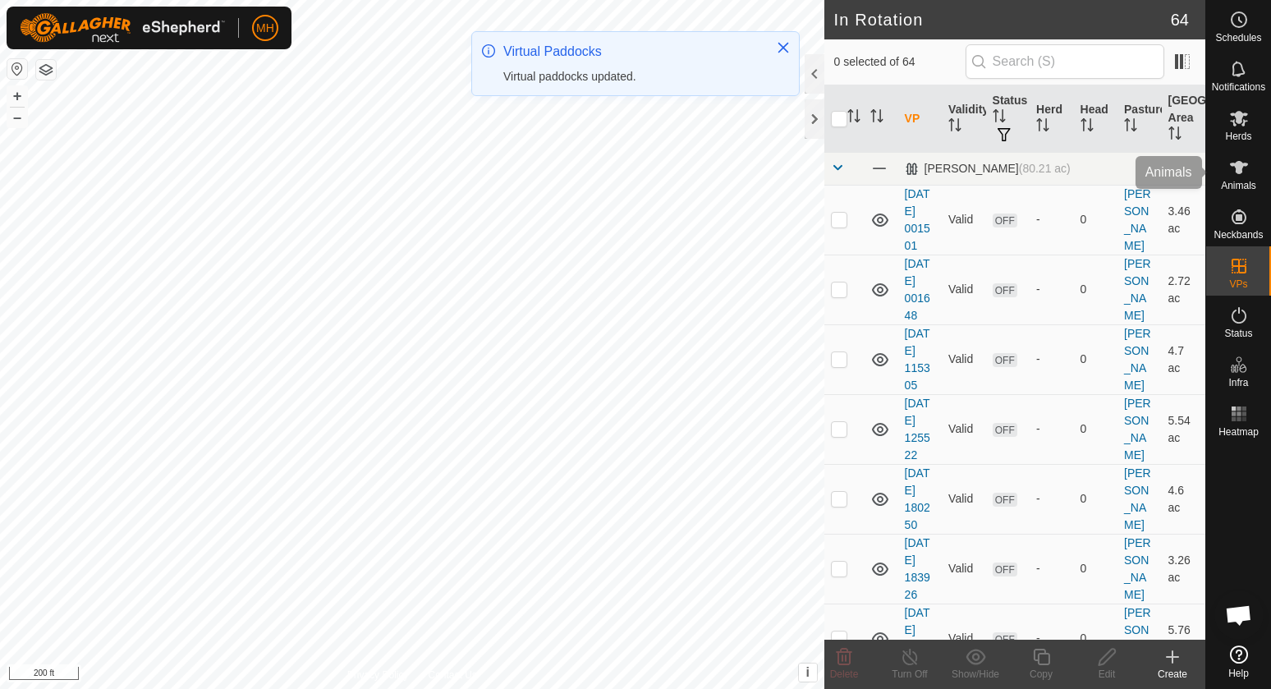
click at [1244, 181] on span "Animals" at bounding box center [1238, 186] width 35 height 10
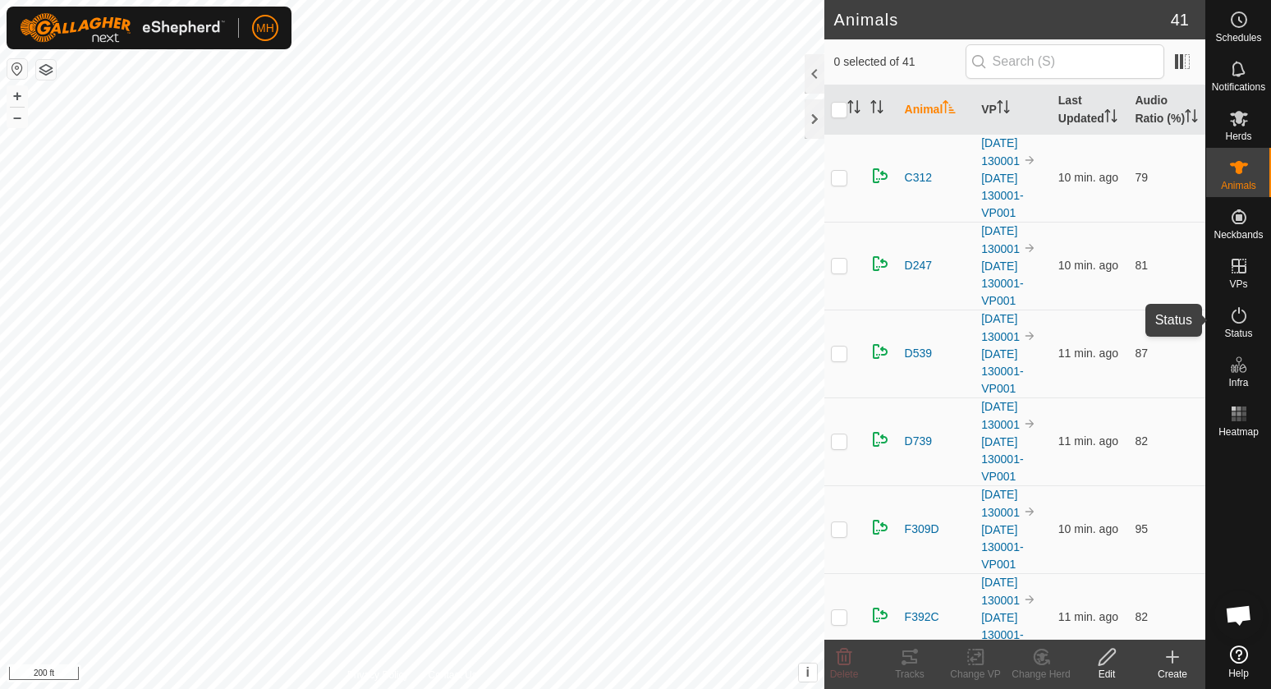
click at [1222, 314] on div "Status" at bounding box center [1238, 320] width 65 height 49
